Goal: Information Seeking & Learning: Compare options

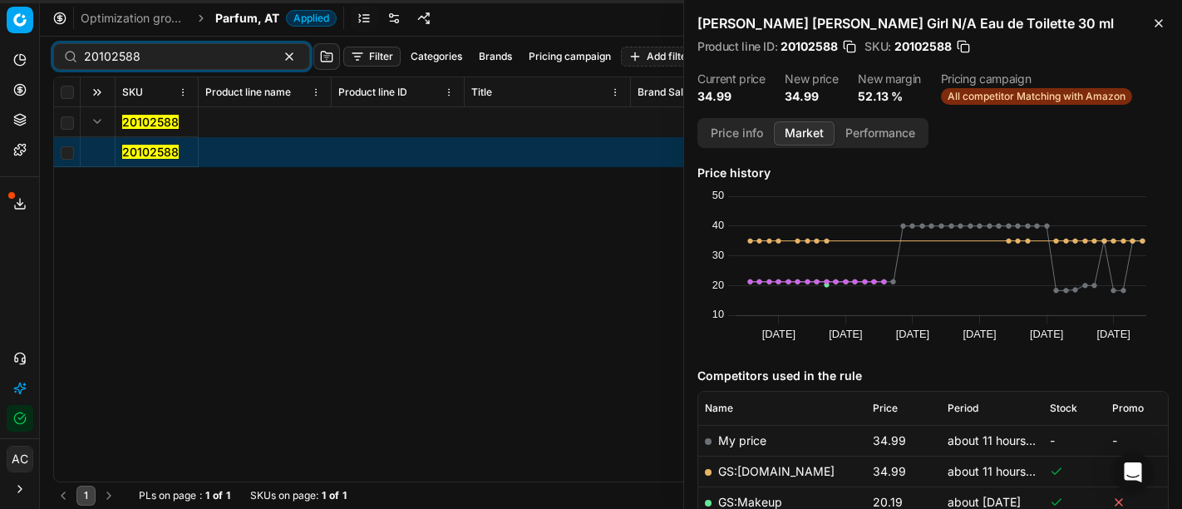
click at [150, 62] on input "20102588" at bounding box center [175, 56] width 182 height 17
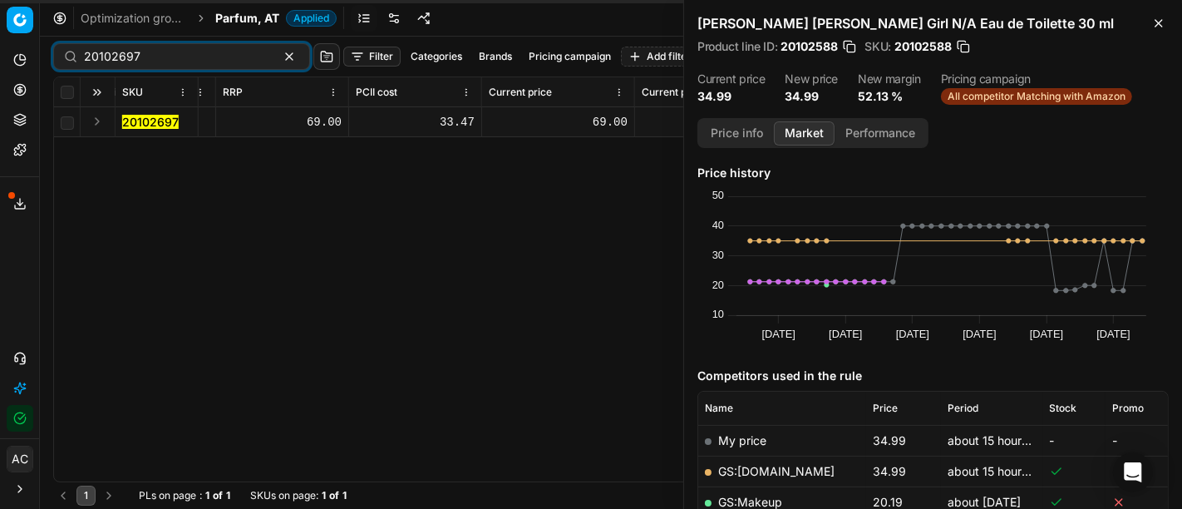
type input "20102697"
click at [91, 125] on button "Expand" at bounding box center [97, 121] width 20 height 20
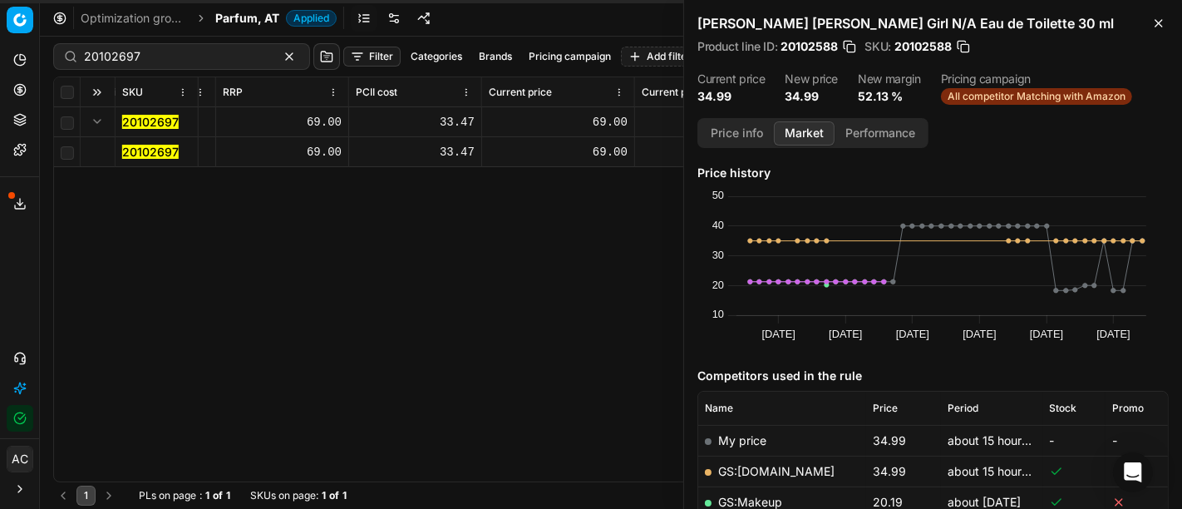
click at [128, 144] on span "20102697" at bounding box center [150, 152] width 57 height 17
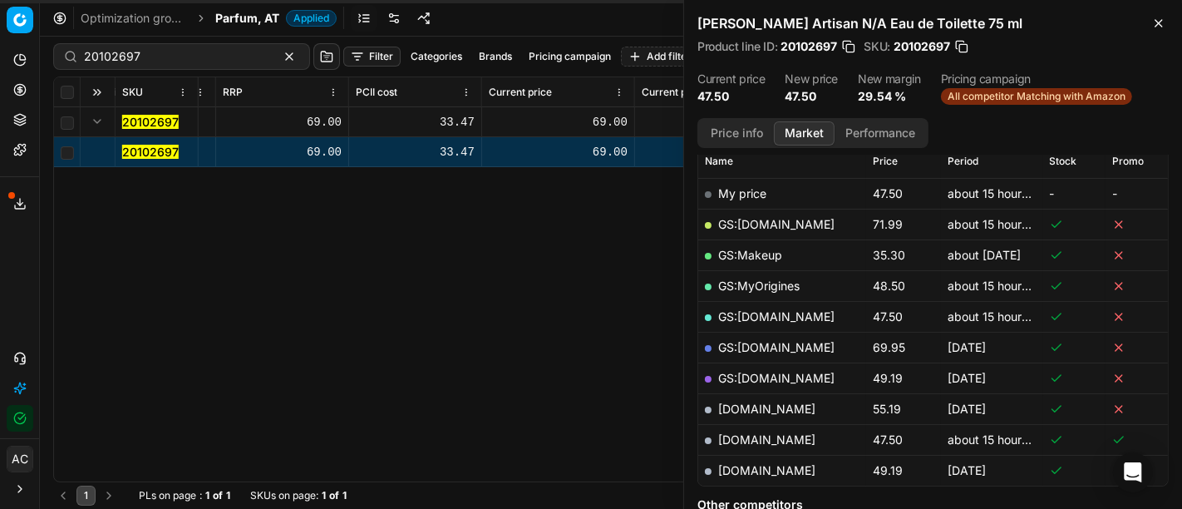
scroll to position [248, 0]
click at [735, 135] on button "Price info" at bounding box center [737, 133] width 74 height 24
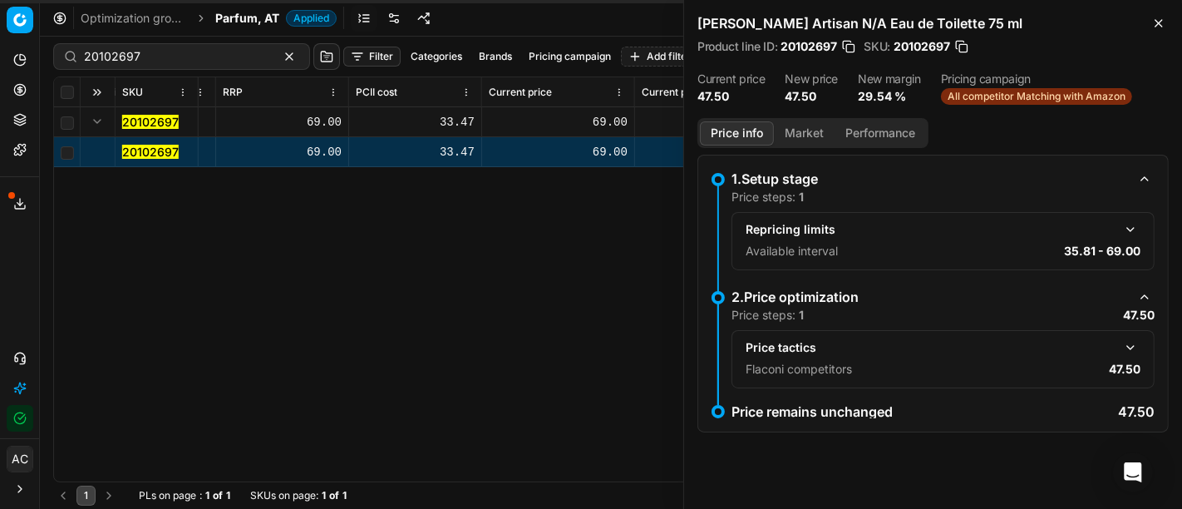
click at [1137, 345] on button "button" at bounding box center [1130, 347] width 20 height 20
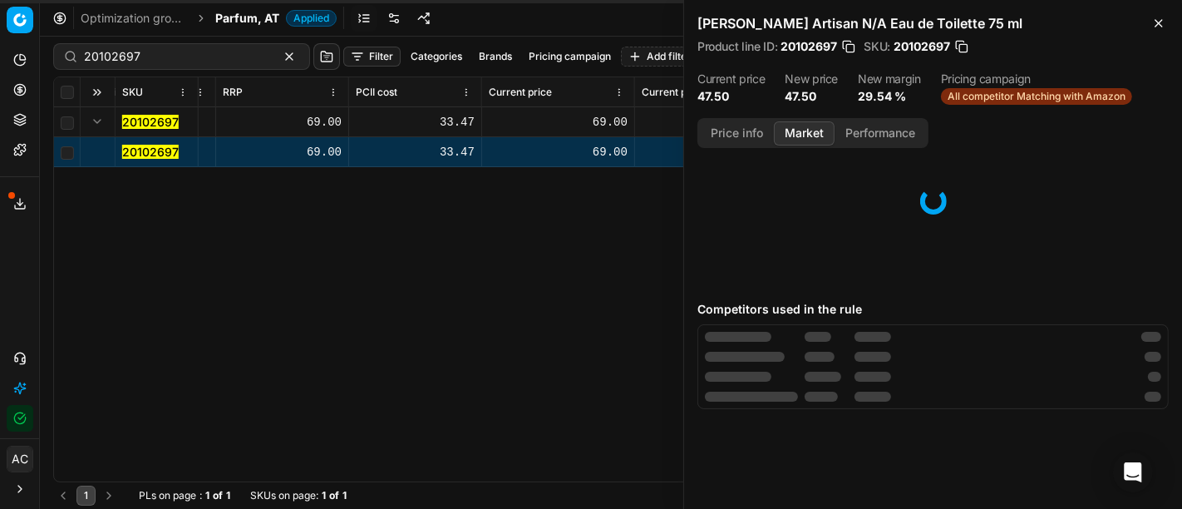
scroll to position [0, 0]
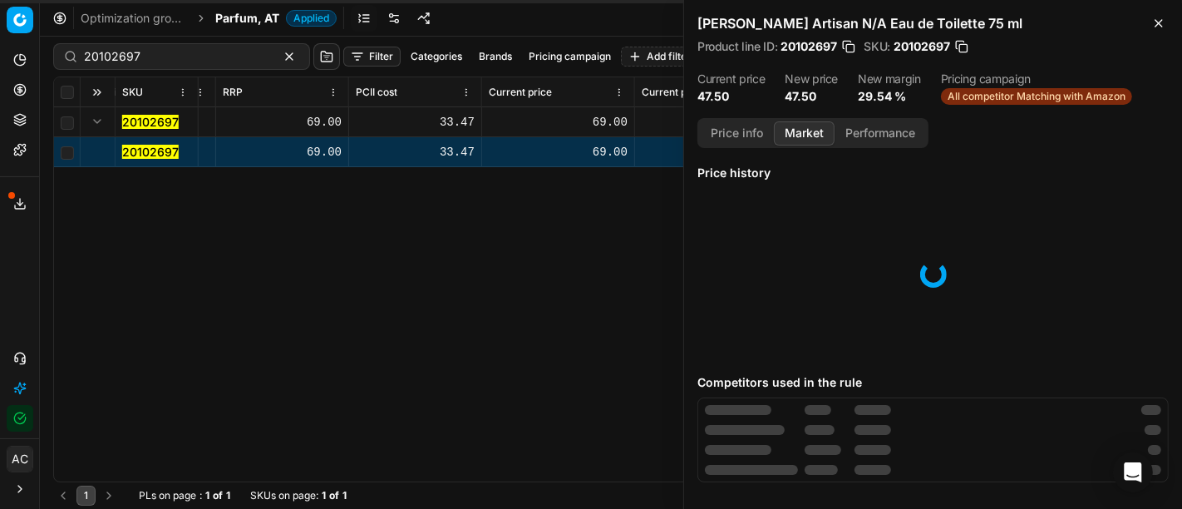
click at [809, 136] on button "Market" at bounding box center [804, 133] width 61 height 24
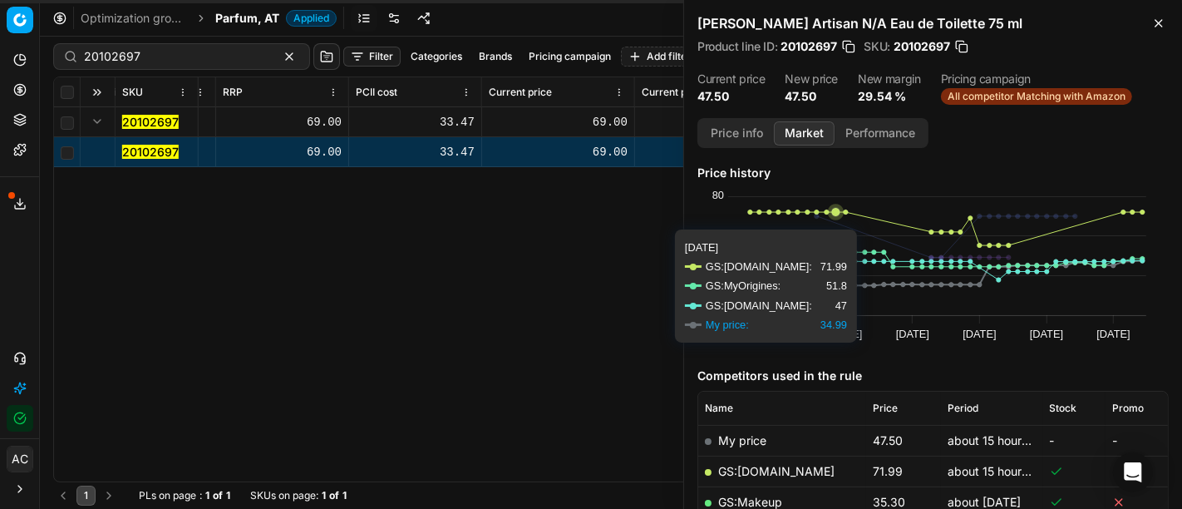
scroll to position [253, 0]
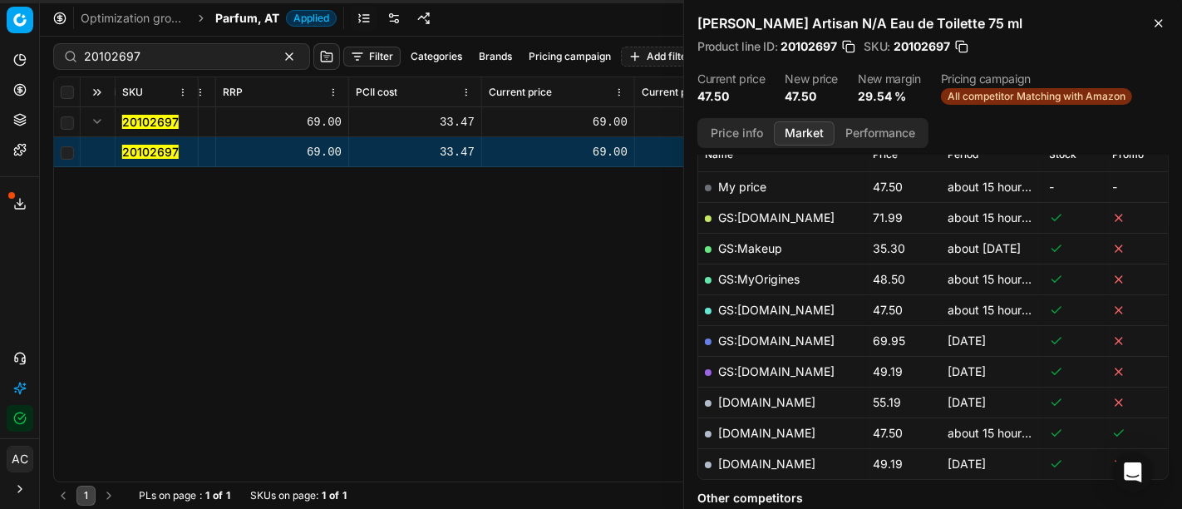
click at [755, 425] on link "[DOMAIN_NAME]" at bounding box center [766, 432] width 97 height 14
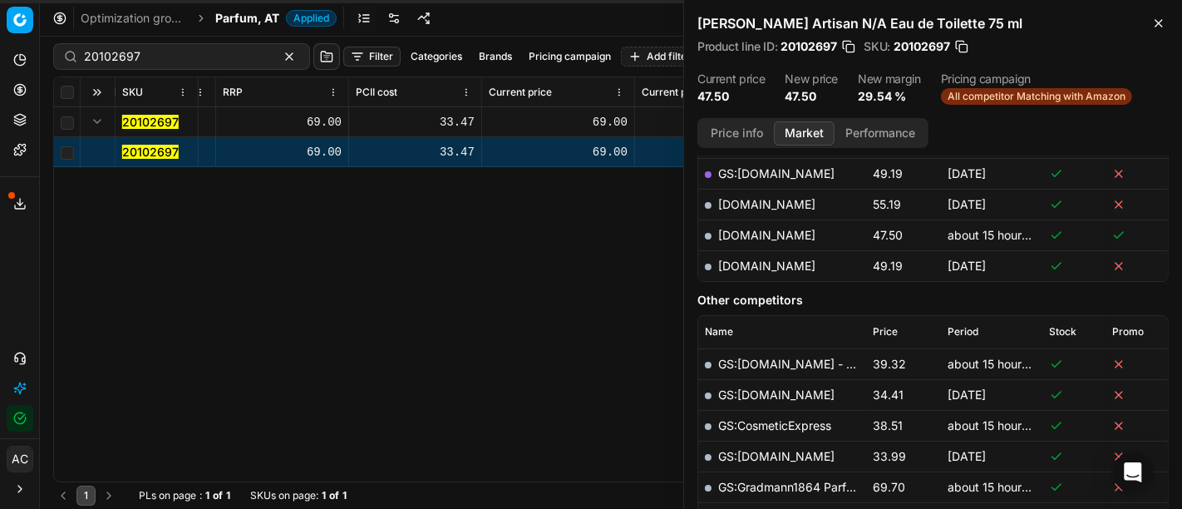
scroll to position [454, 0]
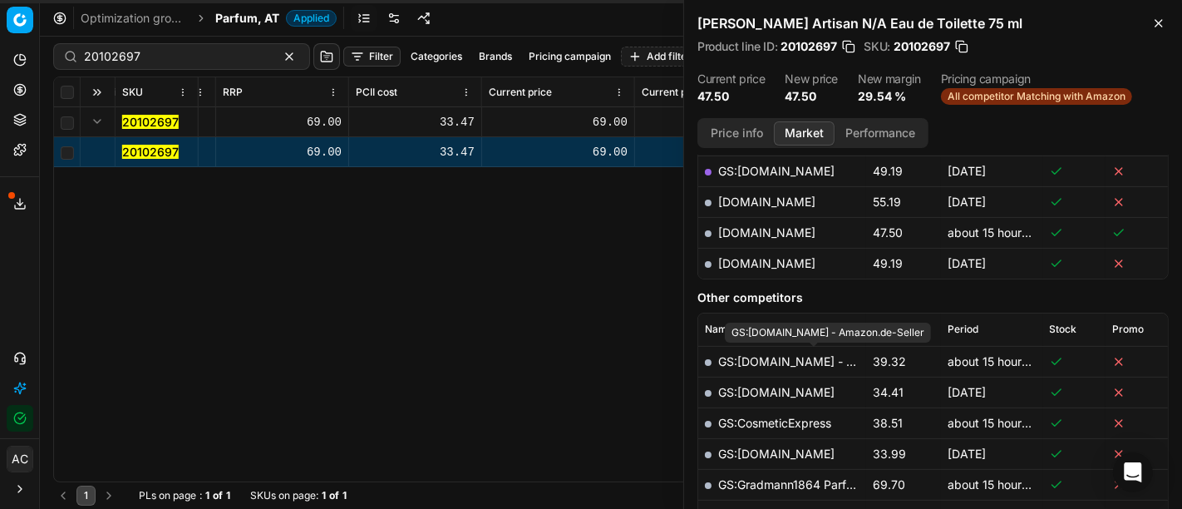
click at [809, 364] on link "GS:[DOMAIN_NAME] - Amazon.de-Seller" at bounding box center [830, 361] width 225 height 14
